Goal: Check status: Check status

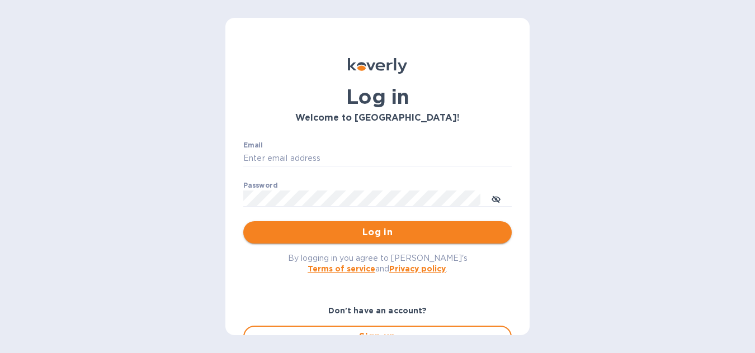
type input "hangtimewine@aol.com"
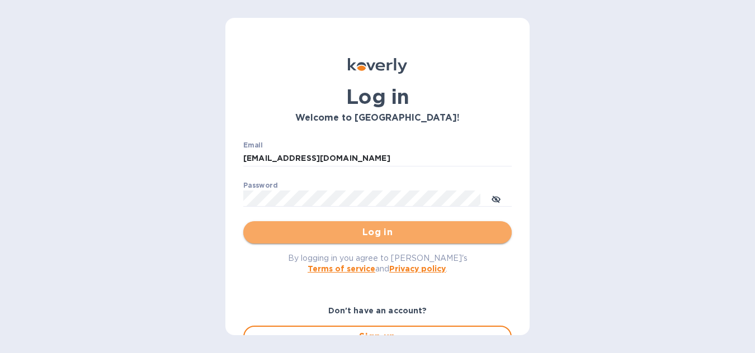
click at [388, 230] on span "Log in" at bounding box center [377, 232] width 250 height 13
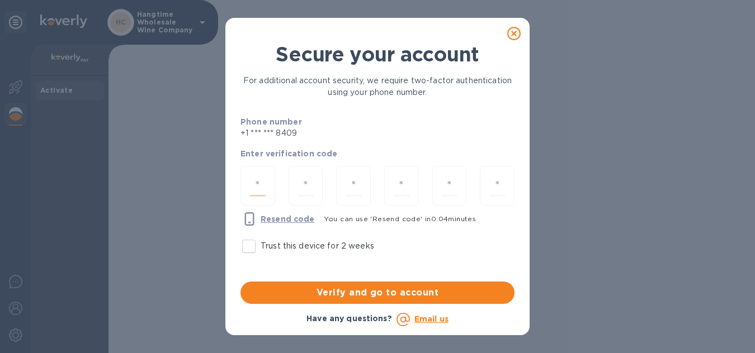
click at [260, 185] on input "number" at bounding box center [258, 186] width 16 height 21
type input "5"
type input "2"
type input "6"
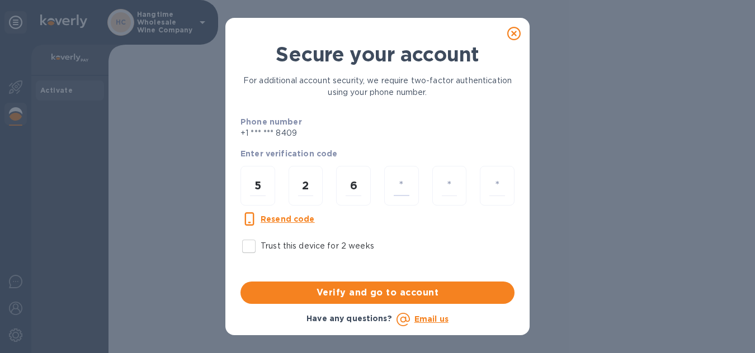
click at [252, 247] on input "Trust this device for 2 weeks" at bounding box center [248, 246] width 23 height 23
checkbox input "true"
click at [405, 185] on input "number" at bounding box center [402, 186] width 16 height 21
type input "8"
type input "3"
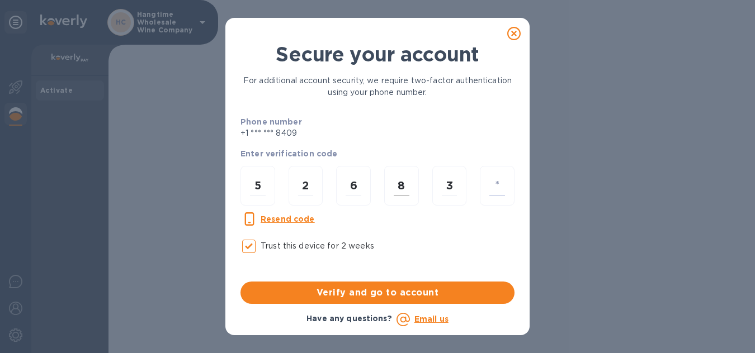
type input "1"
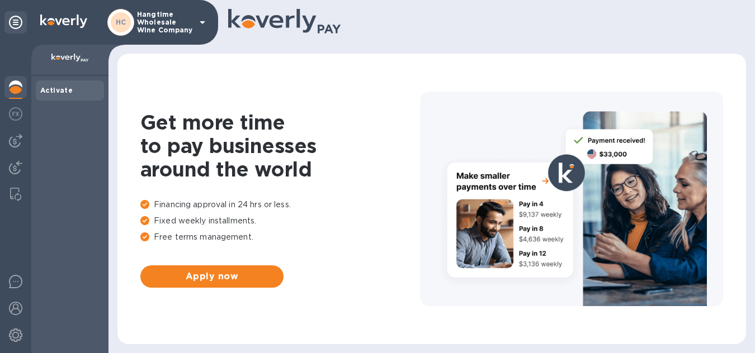
click at [160, 22] on p "Hangtime Wholesale Wine Company" at bounding box center [165, 22] width 56 height 23
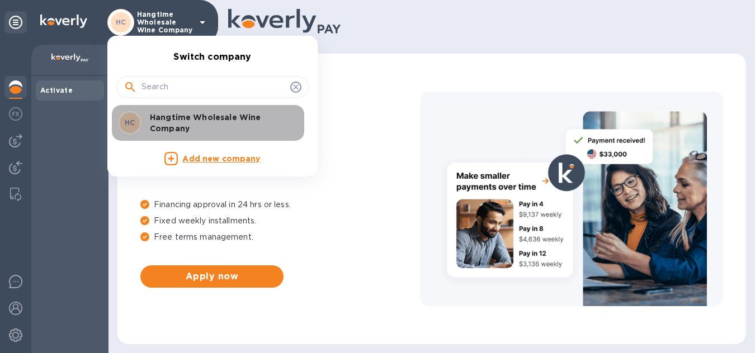
click at [178, 117] on p "Hangtime Wholesale Wine Company" at bounding box center [220, 123] width 141 height 22
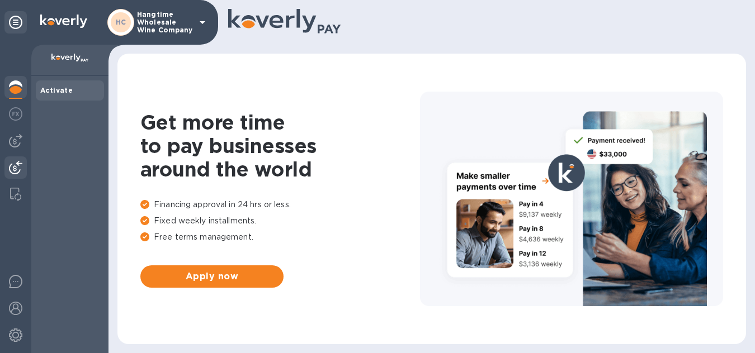
click at [13, 164] on img at bounding box center [15, 167] width 13 height 13
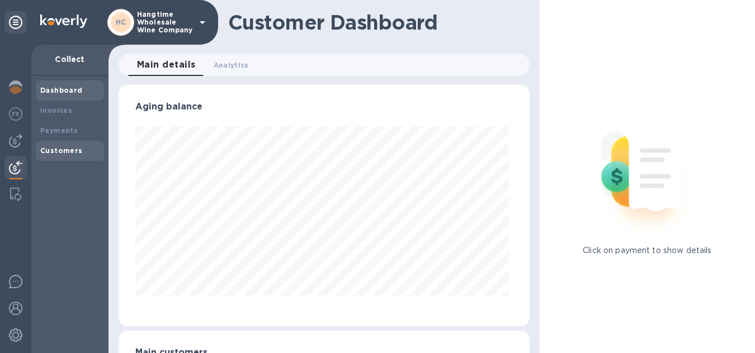
scroll to position [241, 406]
click at [63, 129] on b "Payments" at bounding box center [58, 130] width 37 height 8
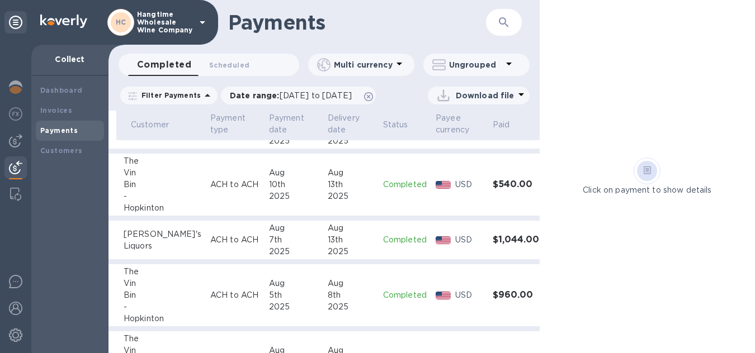
scroll to position [0, 66]
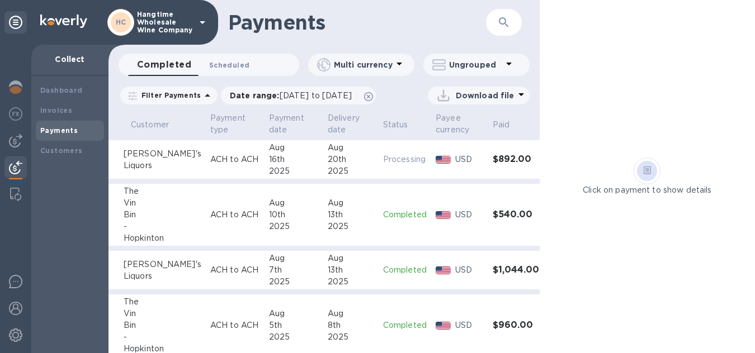
click at [227, 61] on span "Scheduled 0" at bounding box center [229, 65] width 40 height 12
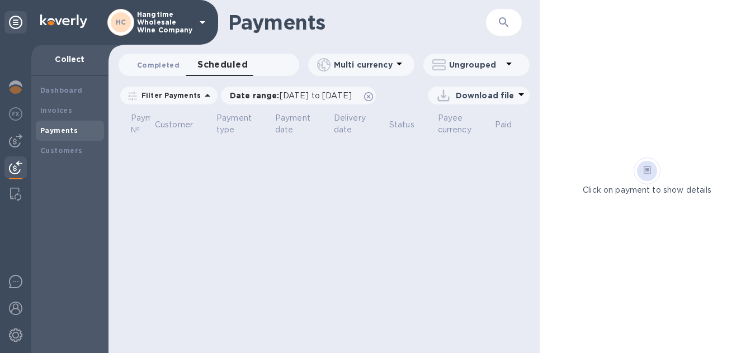
click at [159, 57] on button "Completed 0" at bounding box center [158, 65] width 60 height 22
